Goal: Find specific page/section: Find specific page/section

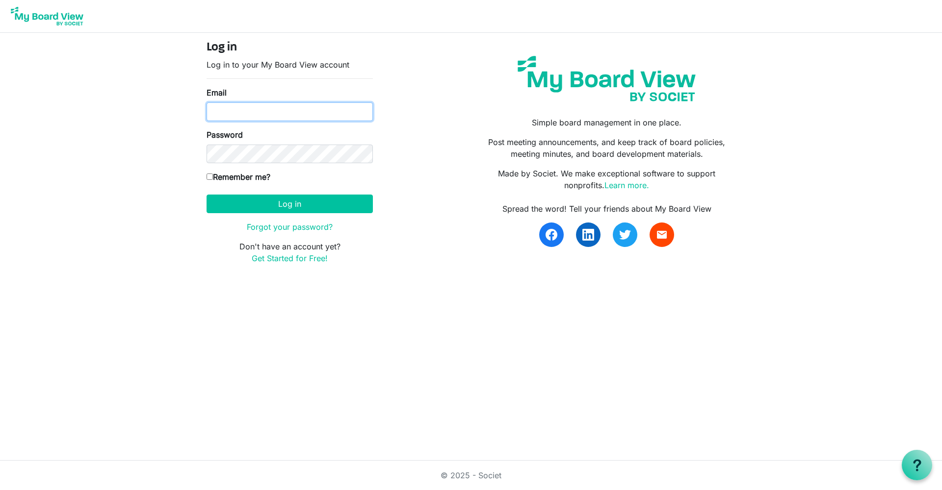
type input "deann_young03@yahoo.com"
click at [289, 204] on button "Log in" at bounding box center [289, 204] width 166 height 19
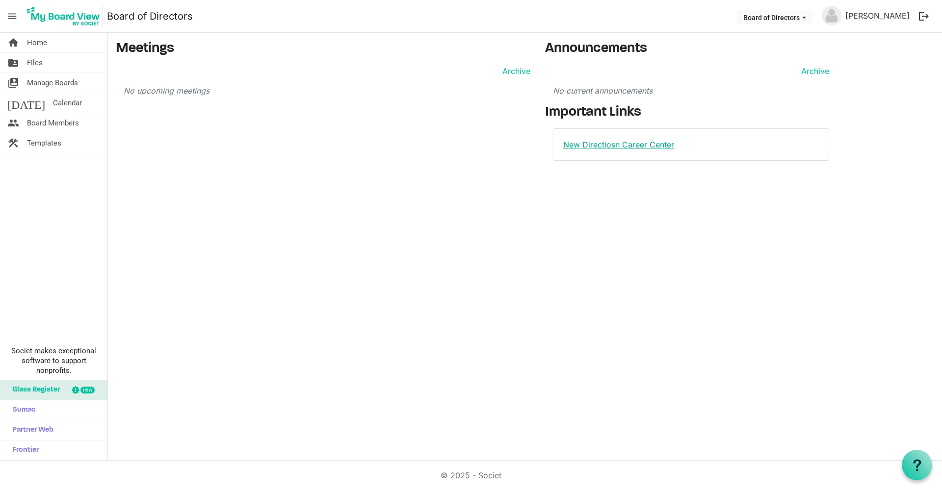
click at [629, 146] on link "New Directiosn Career Center" at bounding box center [618, 145] width 111 height 10
click at [51, 123] on span "Board Members" at bounding box center [53, 123] width 52 height 20
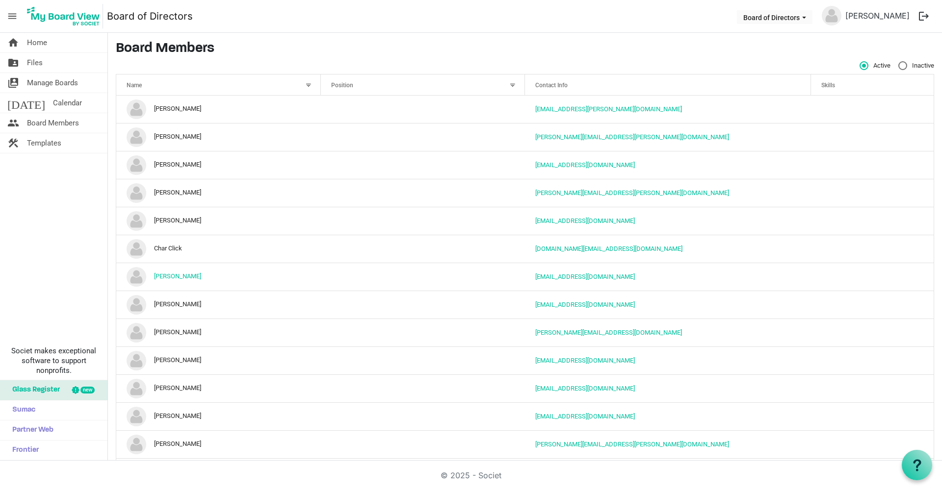
click at [922, 17] on button "logout" at bounding box center [923, 16] width 21 height 21
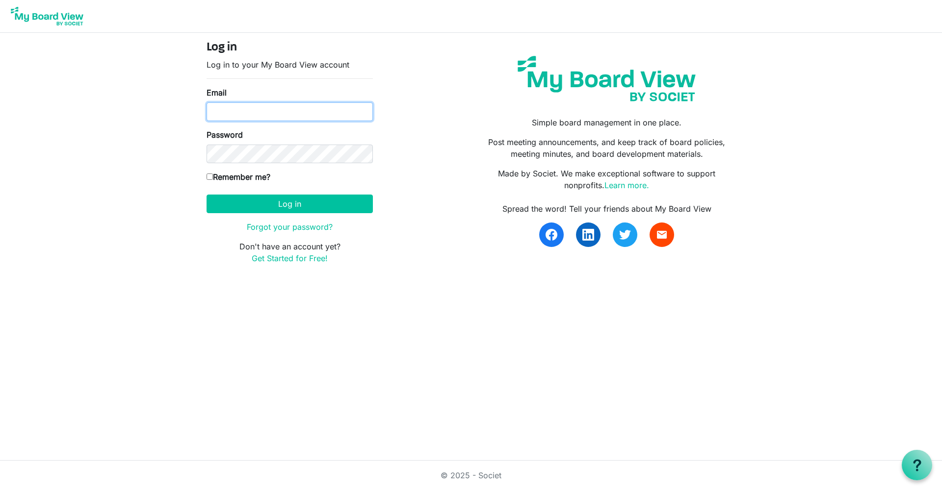
type input "deann_young03@yahoo.com"
click at [308, 201] on button "Log in" at bounding box center [289, 204] width 166 height 19
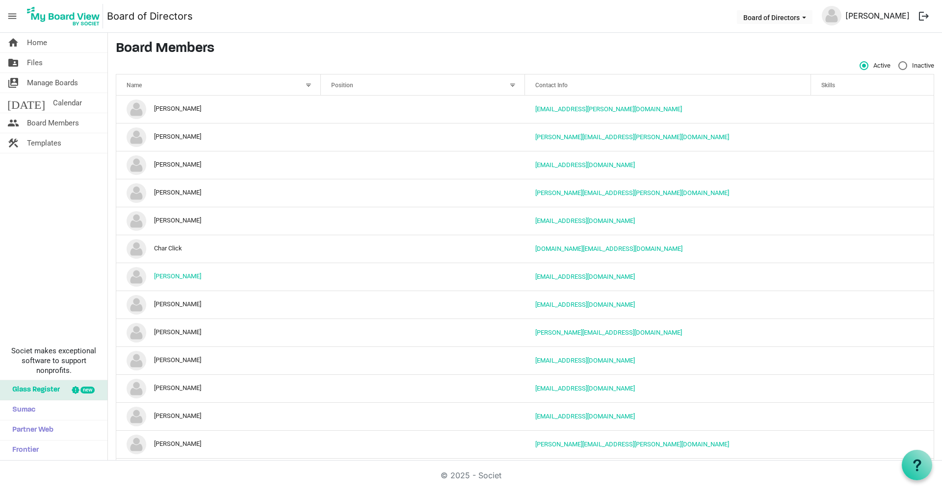
click at [875, 14] on link "[PERSON_NAME]" at bounding box center [877, 16] width 72 height 20
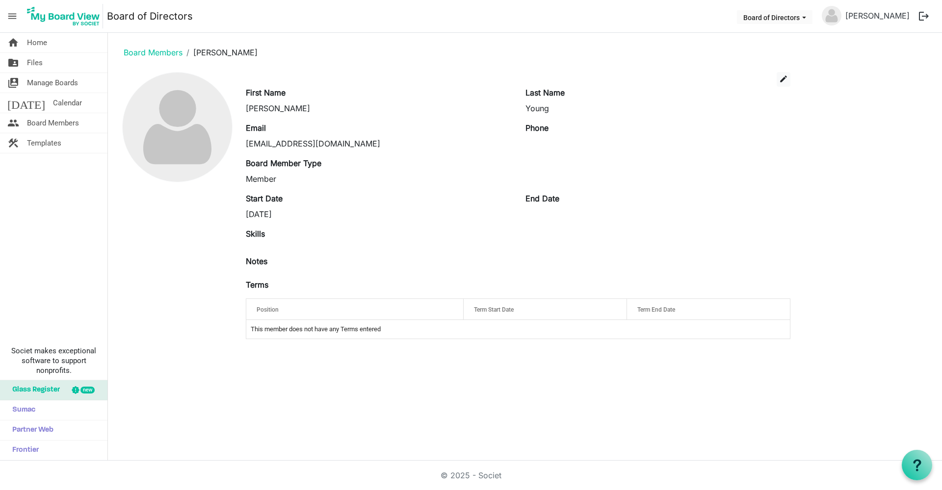
drag, startPoint x: 270, startPoint y: 259, endPoint x: 275, endPoint y: 279, distance: 19.7
click at [275, 278] on div "Notes" at bounding box center [517, 268] width 559 height 24
click at [488, 310] on span "Term Start Date" at bounding box center [494, 310] width 40 height 7
click at [661, 310] on span "Term End Date" at bounding box center [656, 310] width 38 height 7
click at [546, 328] on td "This member does not have any Terms entered" at bounding box center [517, 329] width 543 height 19
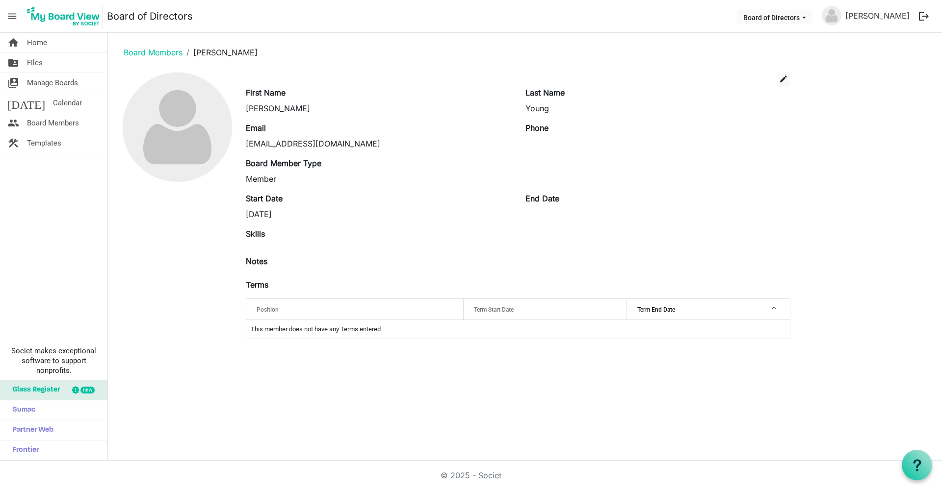
click at [508, 311] on span "Term Start Date" at bounding box center [494, 310] width 40 height 7
click at [509, 311] on span "Term Start Date" at bounding box center [494, 310] width 40 height 7
click at [583, 311] on div "Term Start Date" at bounding box center [544, 310] width 149 height 14
click at [613, 310] on div "Term Start Date" at bounding box center [544, 310] width 149 height 14
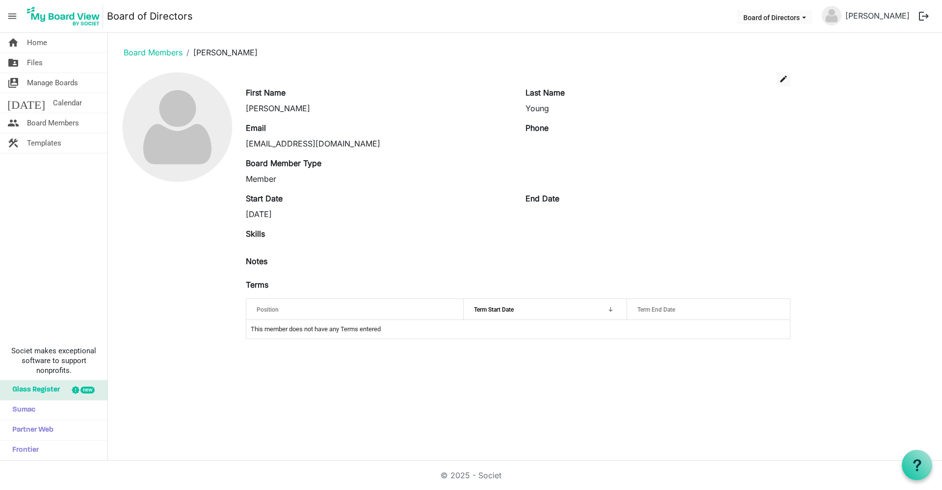
click at [605, 264] on div "Notes" at bounding box center [517, 264] width 559 height 16
click at [54, 121] on span "Board Members" at bounding box center [53, 123] width 52 height 20
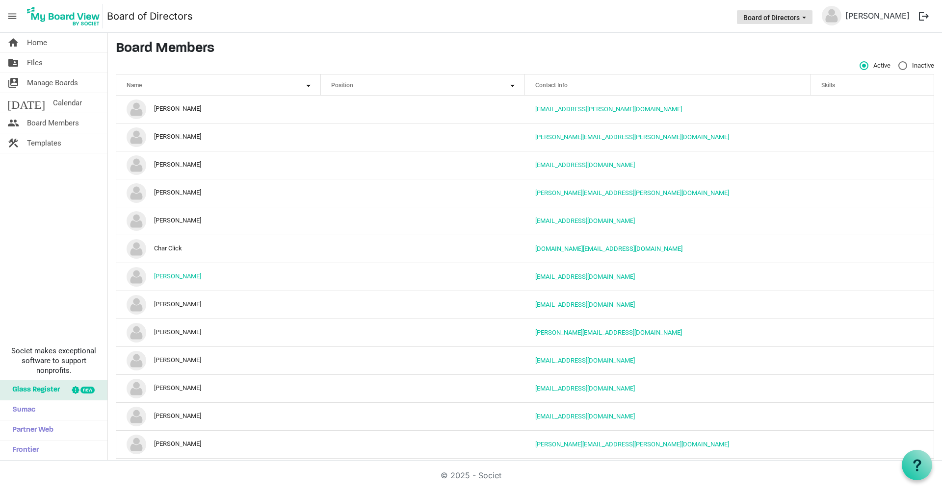
click at [802, 15] on button "Board of Directors" at bounding box center [775, 17] width 76 height 14
